Goal: Navigation & Orientation: Find specific page/section

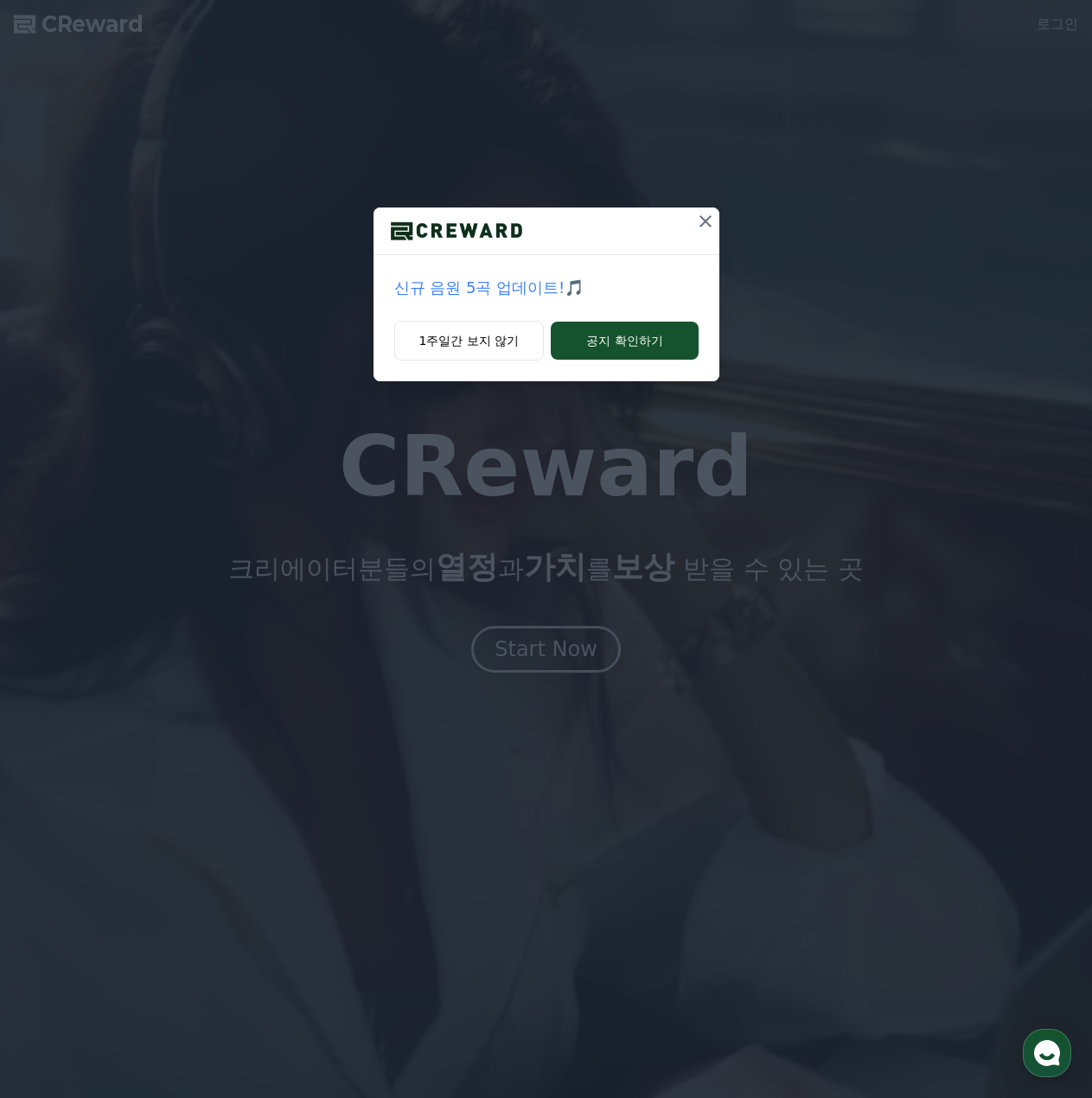
click at [695, 218] on icon at bounding box center [705, 221] width 21 height 21
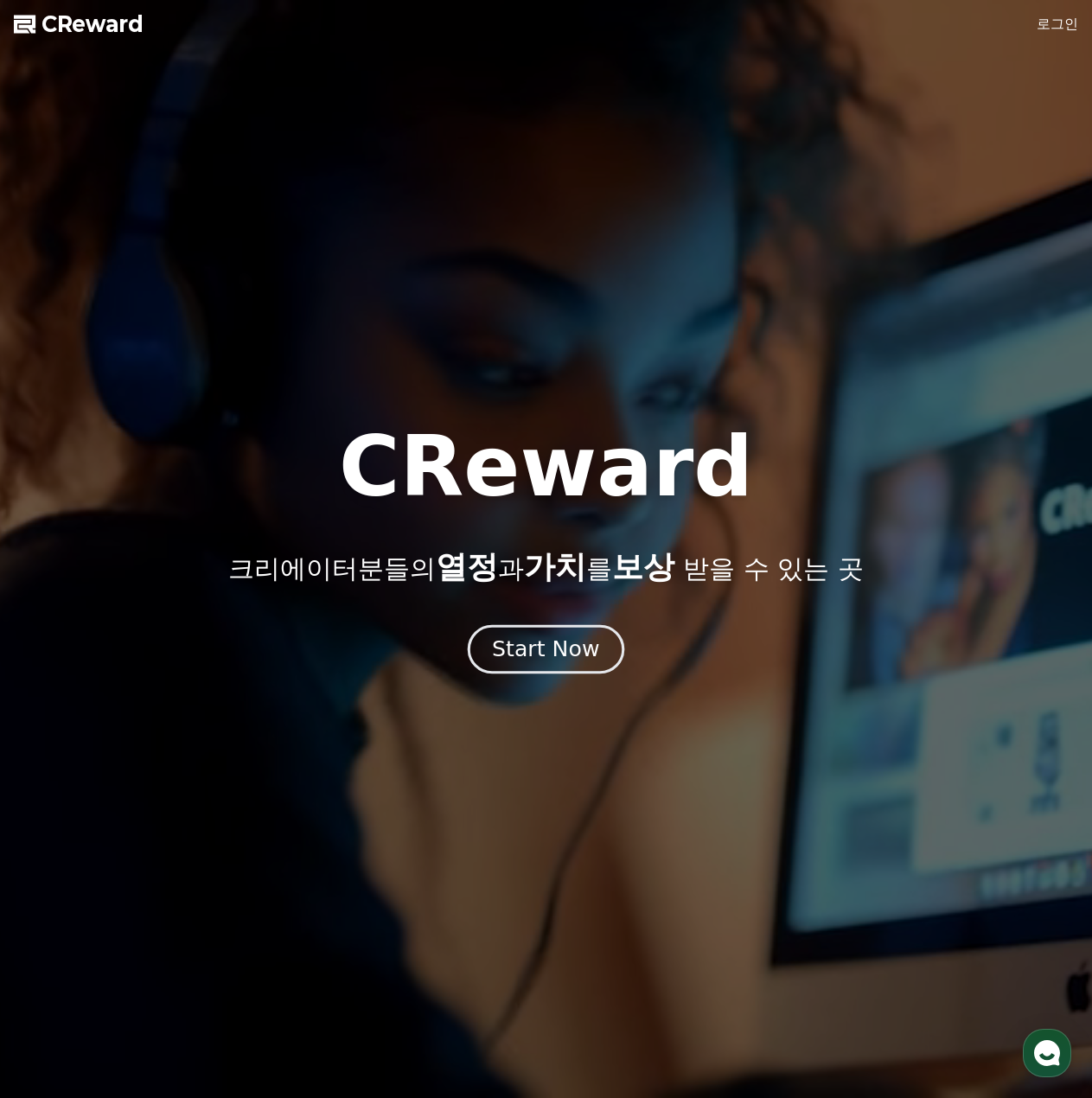
click at [543, 635] on div "Start Now" at bounding box center [545, 650] width 107 height 30
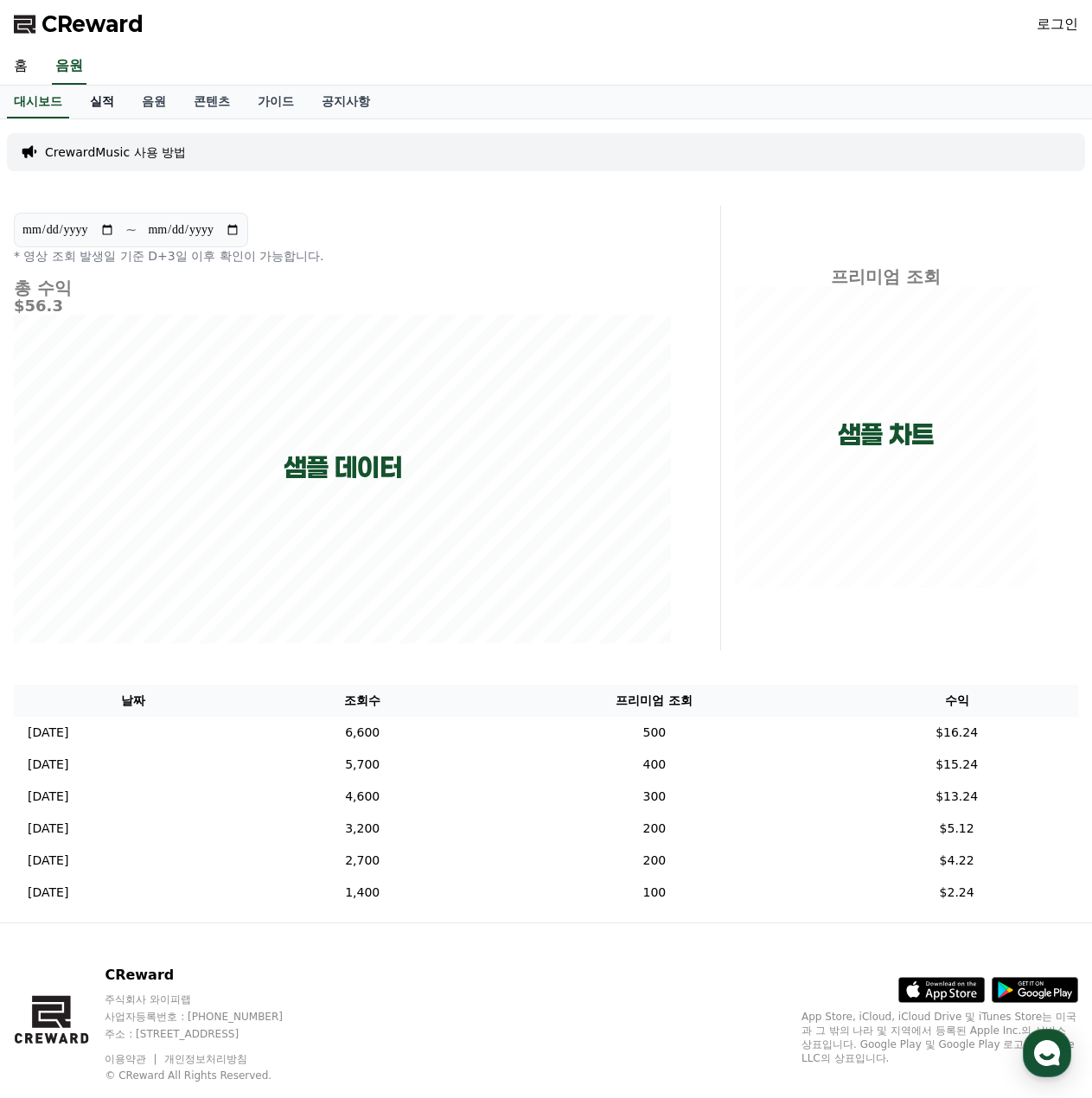
click at [109, 103] on link "실적" at bounding box center [102, 102] width 52 height 33
click at [155, 104] on link "음원" at bounding box center [154, 102] width 52 height 33
click at [212, 98] on link "콘텐츠" at bounding box center [211, 102] width 64 height 33
click at [255, 99] on link "가이드" at bounding box center [275, 102] width 64 height 33
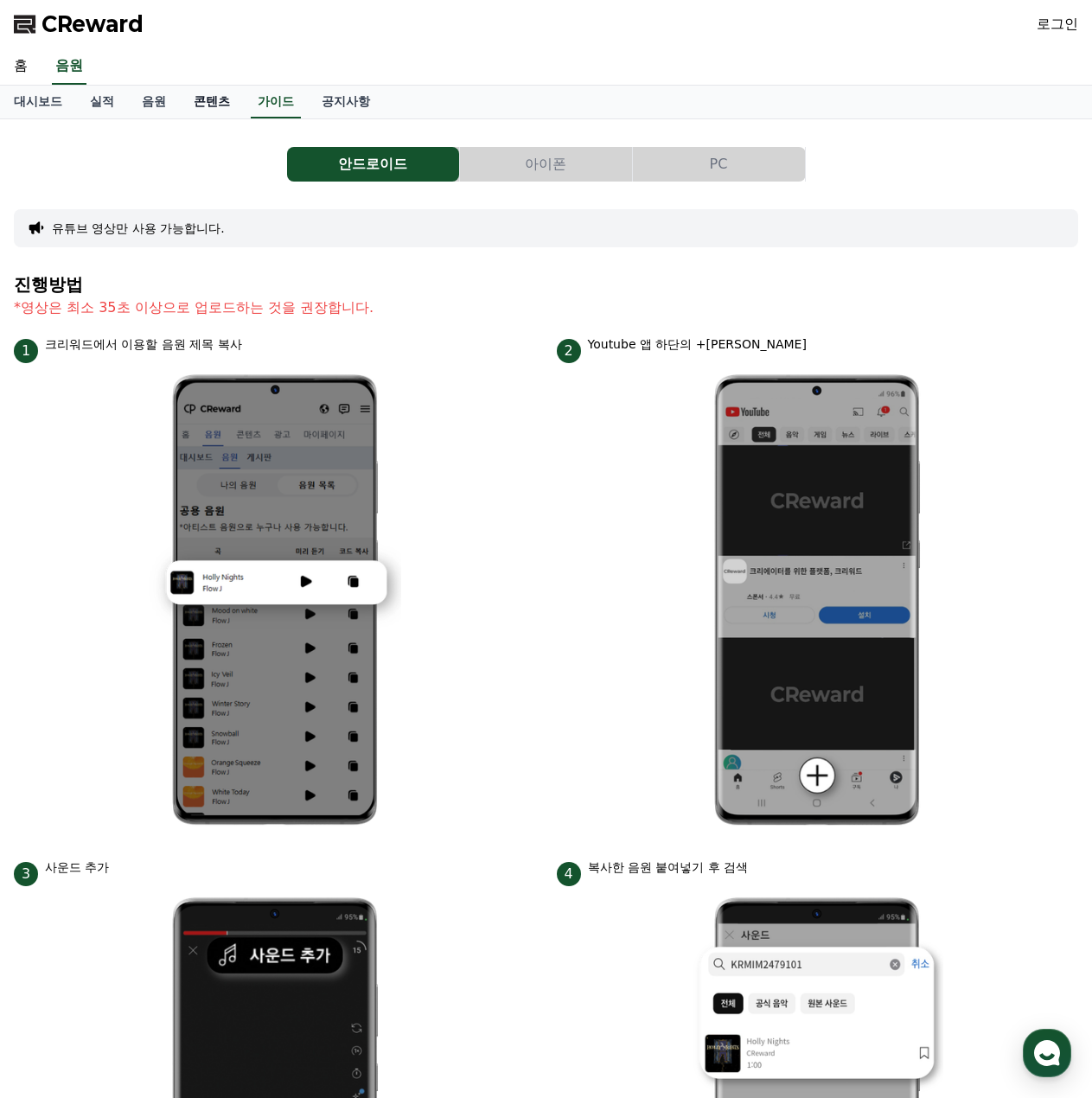
click at [213, 101] on link "콘텐츠" at bounding box center [211, 102] width 64 height 33
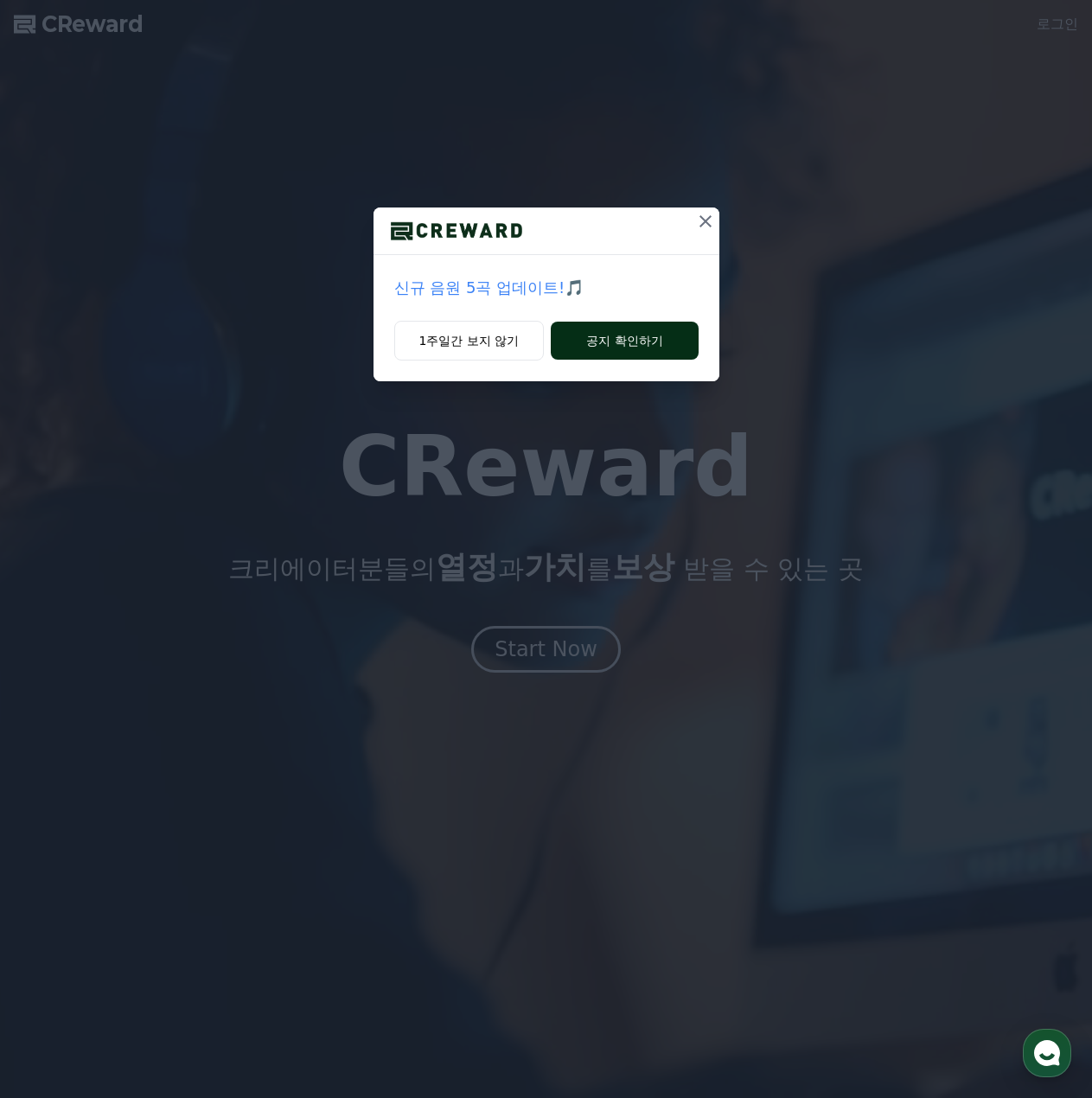
click at [631, 340] on button "공지 확인하기" at bounding box center [624, 340] width 147 height 38
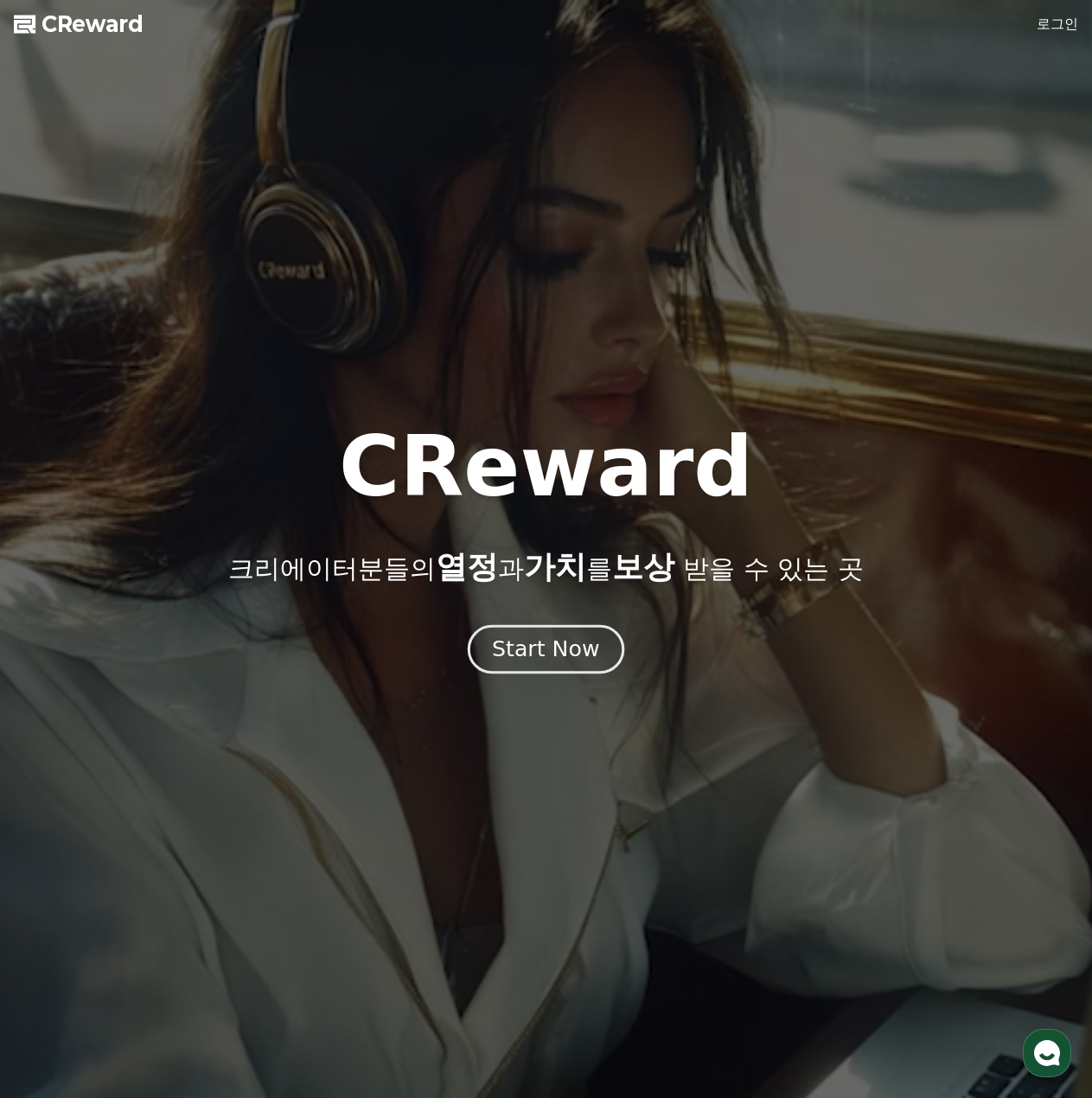
click at [559, 637] on div "Start Now" at bounding box center [545, 650] width 107 height 30
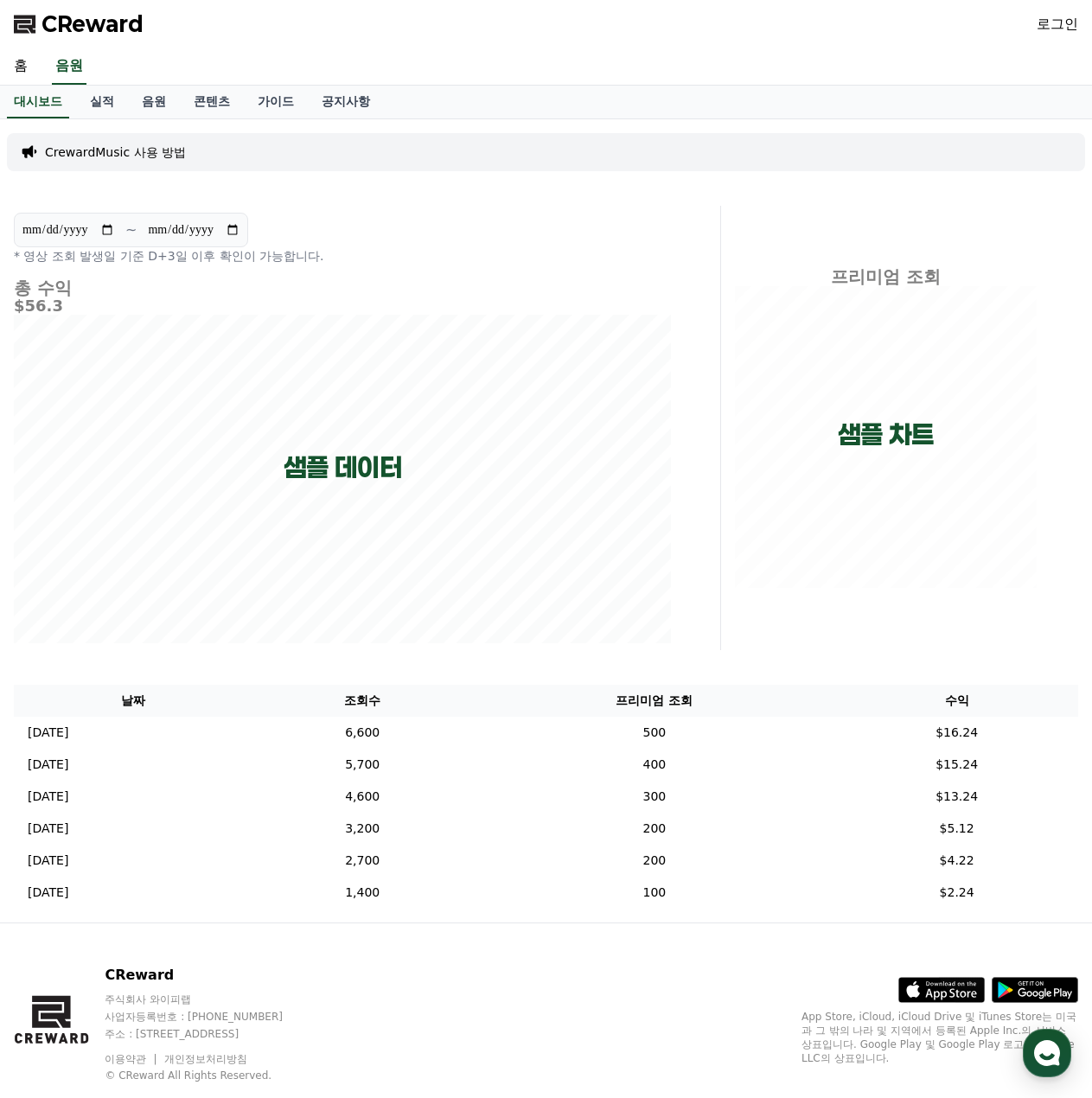
scroll to position [40, 0]
